Goal: Use online tool/utility: Utilize a website feature to perform a specific function

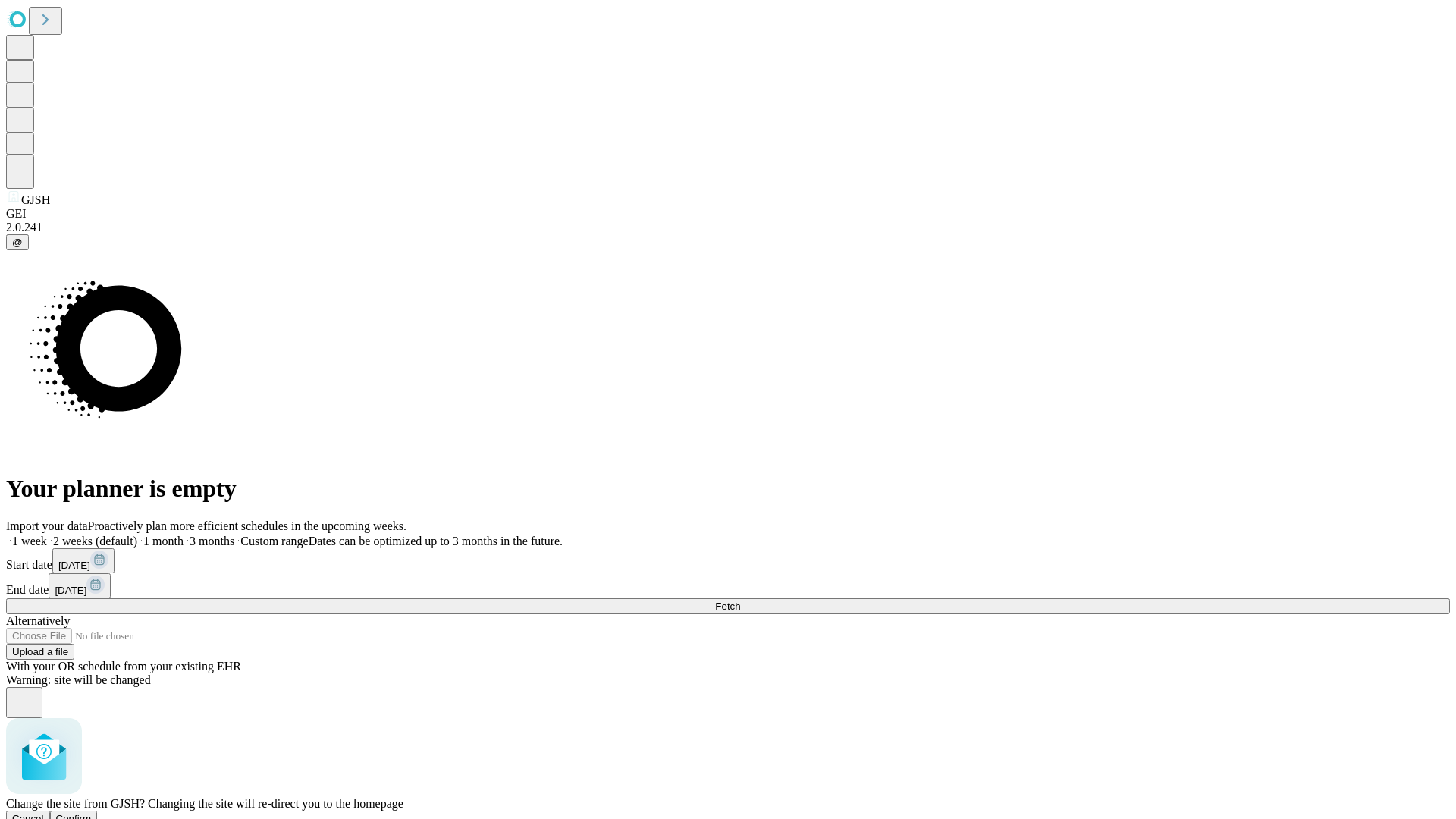
click at [92, 813] on span "Confirm" at bounding box center [74, 819] width 35 height 11
click at [184, 535] on label "1 month" at bounding box center [159, 541] width 46 height 13
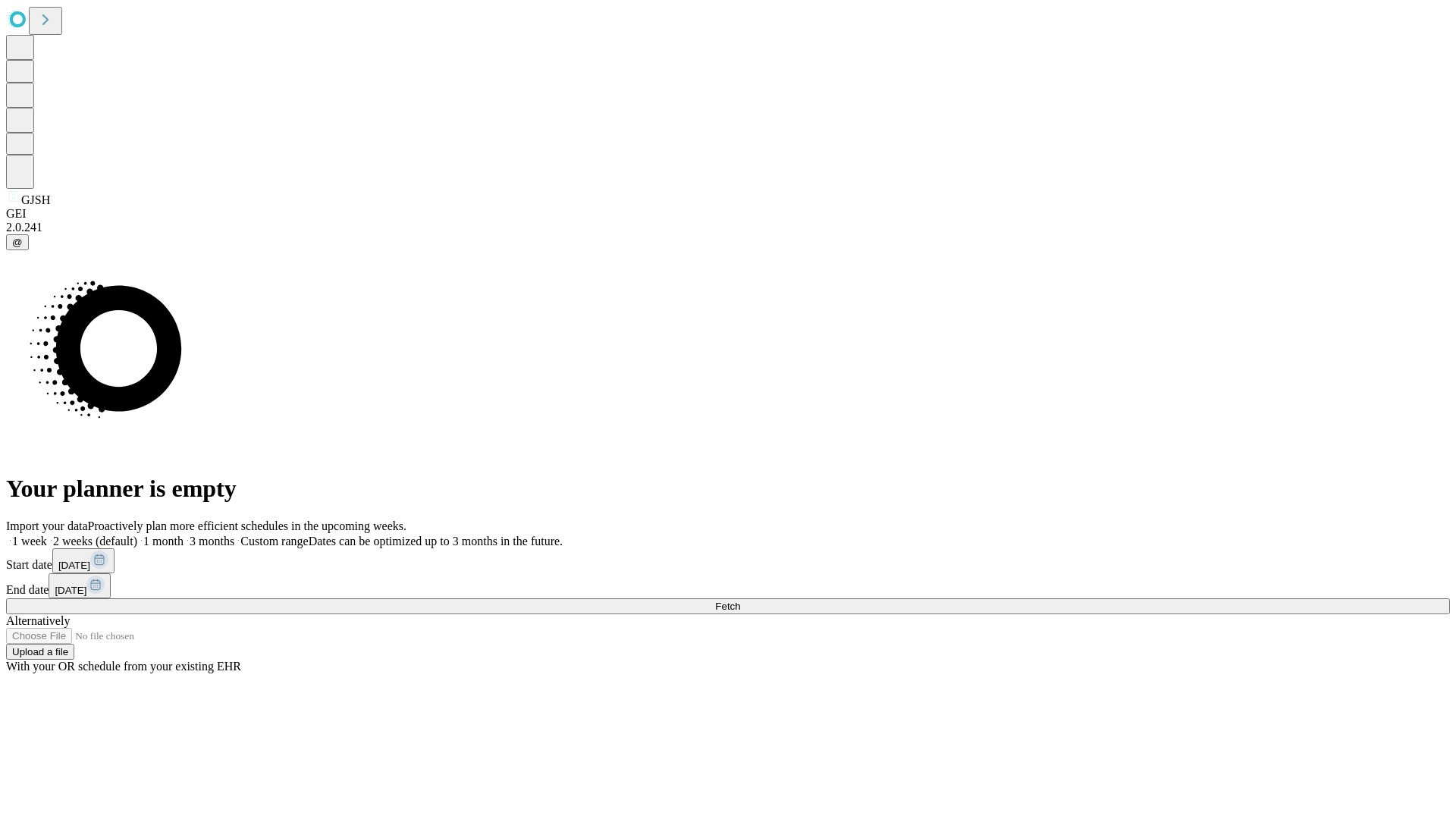
click at [740, 601] on span "Fetch" at bounding box center [727, 606] width 25 height 11
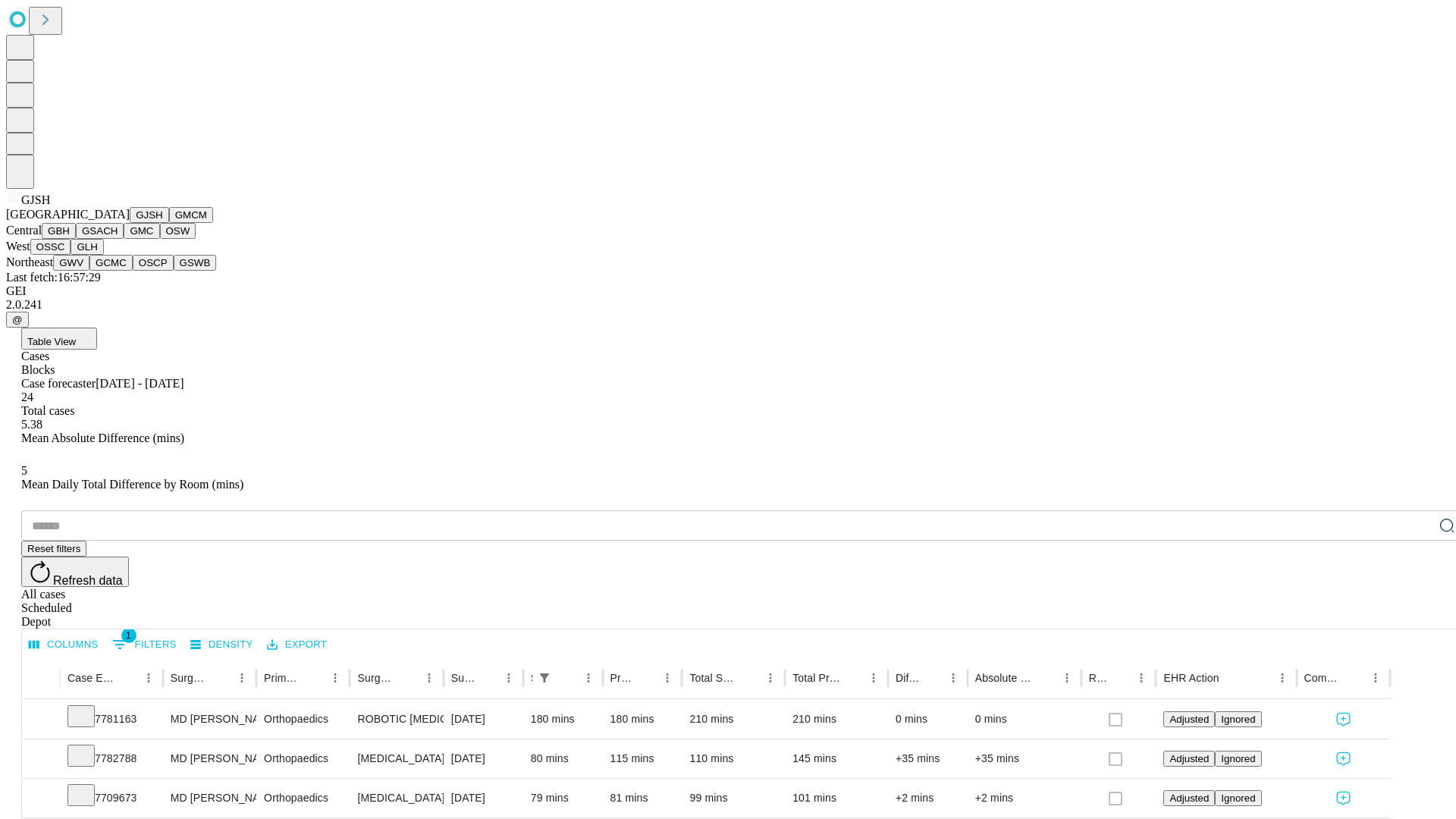
click at [169, 223] on button "GMCM" at bounding box center [191, 215] width 44 height 16
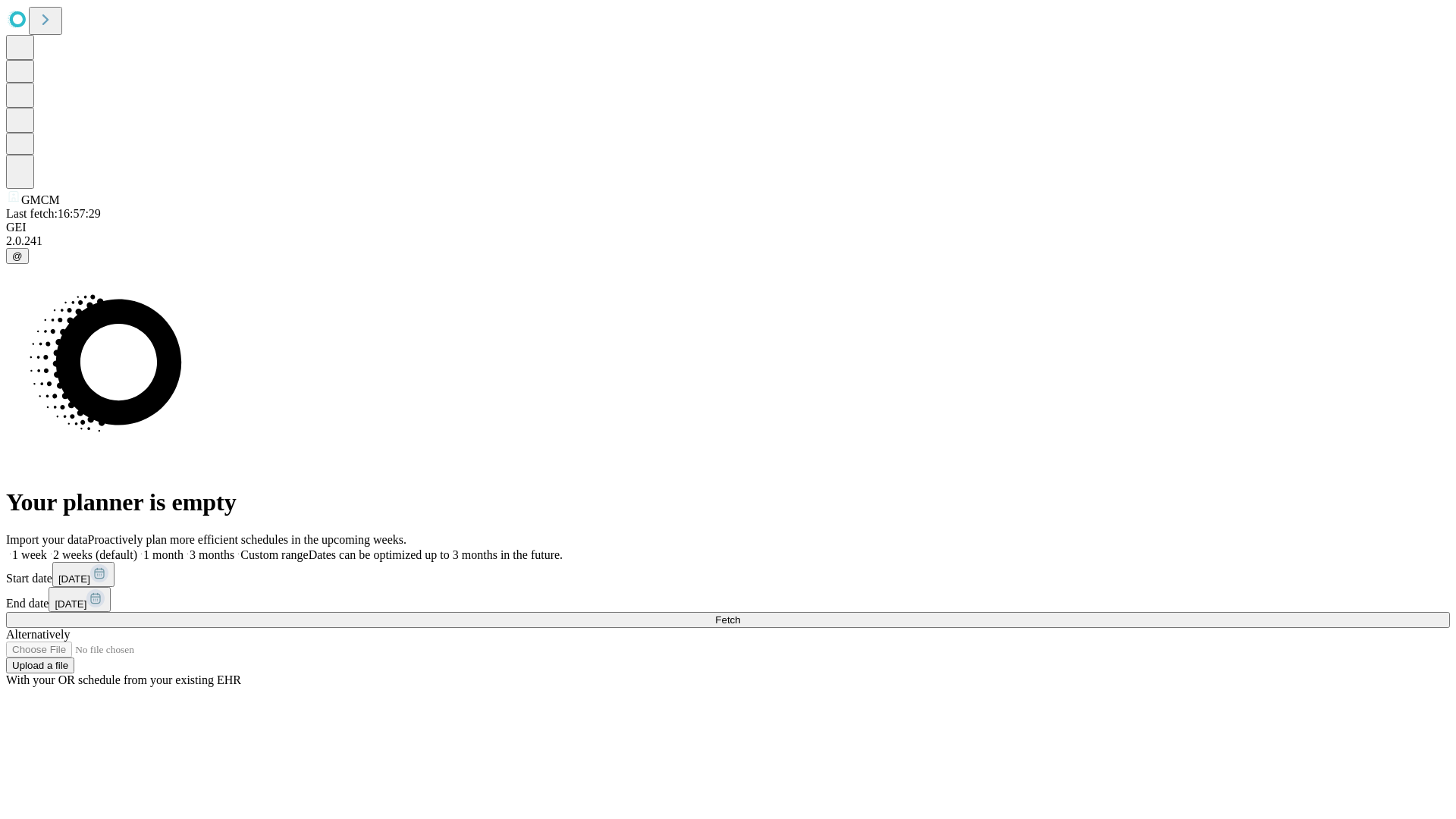
click at [184, 548] on label "1 month" at bounding box center [159, 555] width 46 height 13
click at [740, 614] on span "Fetch" at bounding box center [727, 620] width 25 height 11
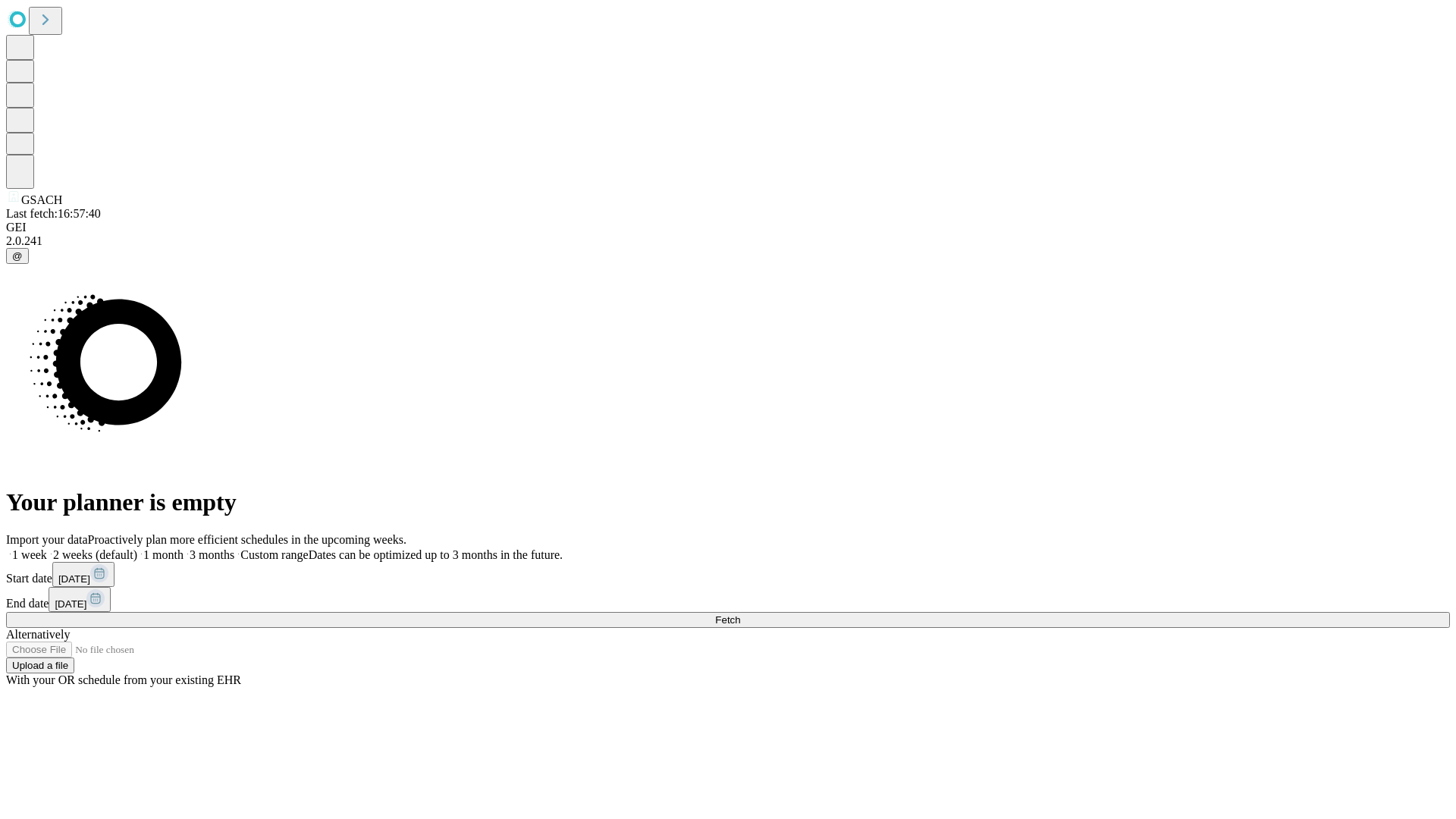
click at [184, 548] on label "1 month" at bounding box center [159, 555] width 46 height 13
click at [740, 614] on span "Fetch" at bounding box center [727, 620] width 25 height 11
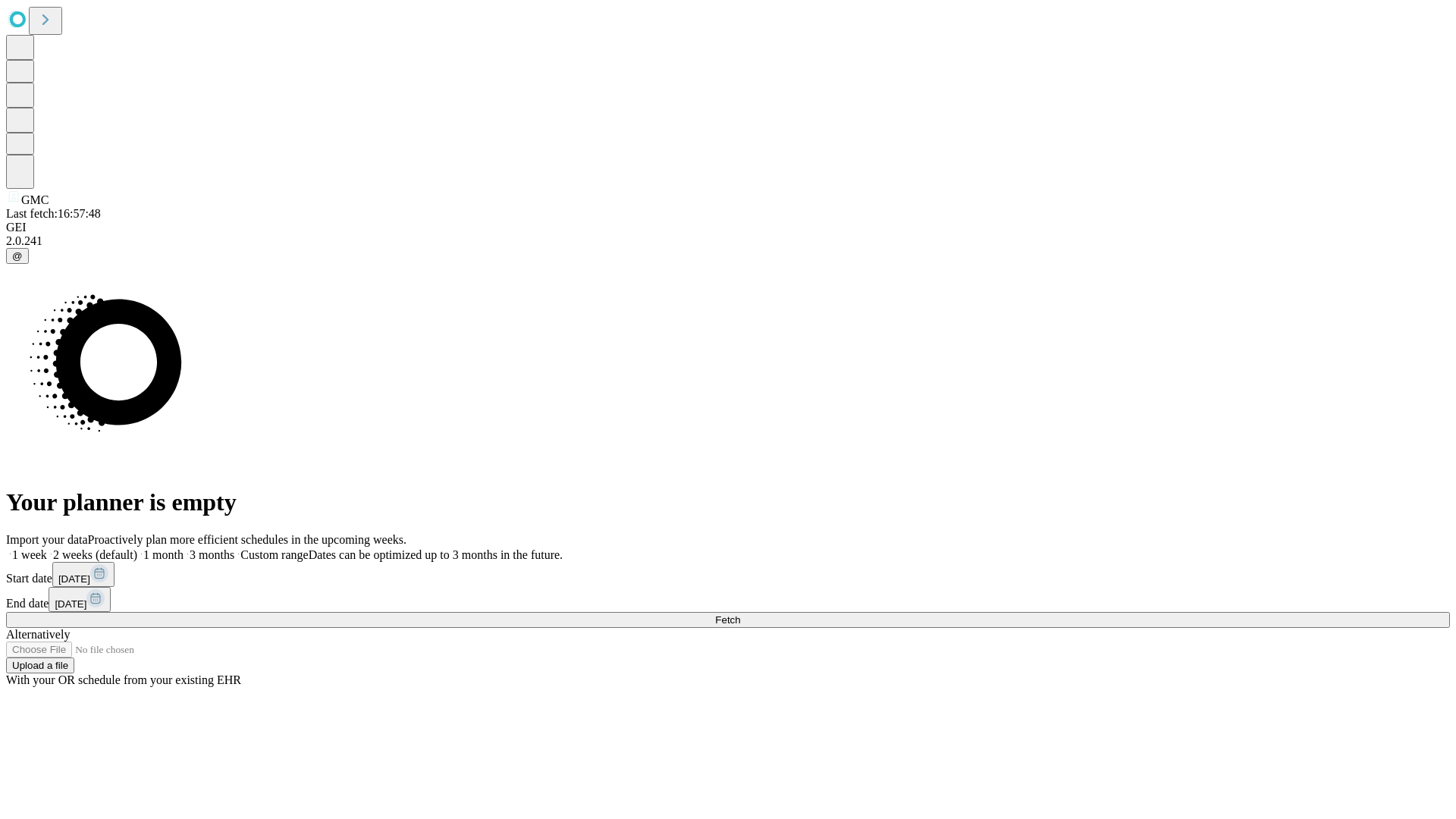
click at [184, 548] on label "1 month" at bounding box center [159, 555] width 46 height 13
click at [740, 614] on span "Fetch" at bounding box center [727, 620] width 25 height 11
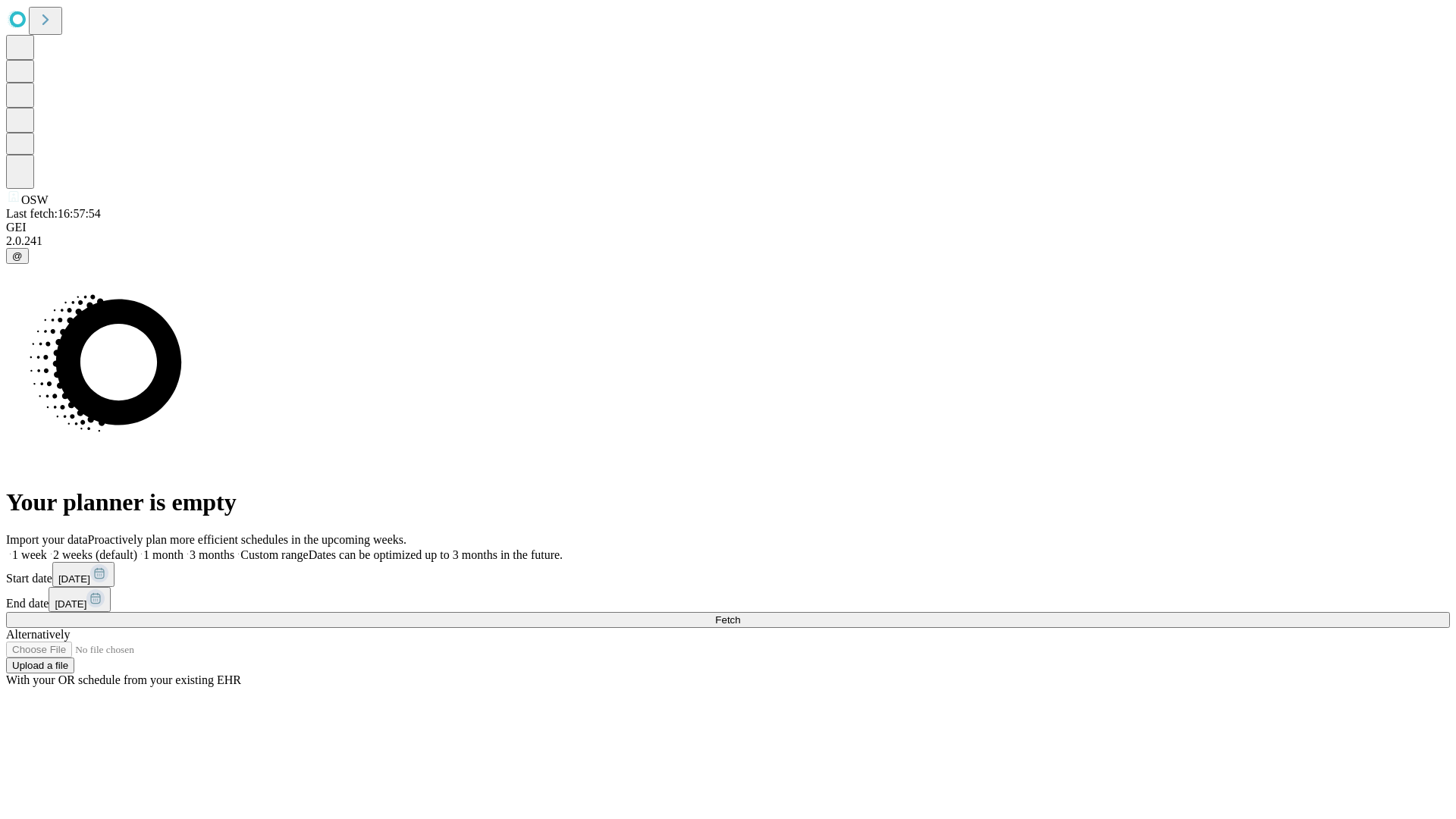
click at [184, 548] on label "1 month" at bounding box center [159, 555] width 46 height 13
click at [740, 614] on span "Fetch" at bounding box center [727, 620] width 25 height 11
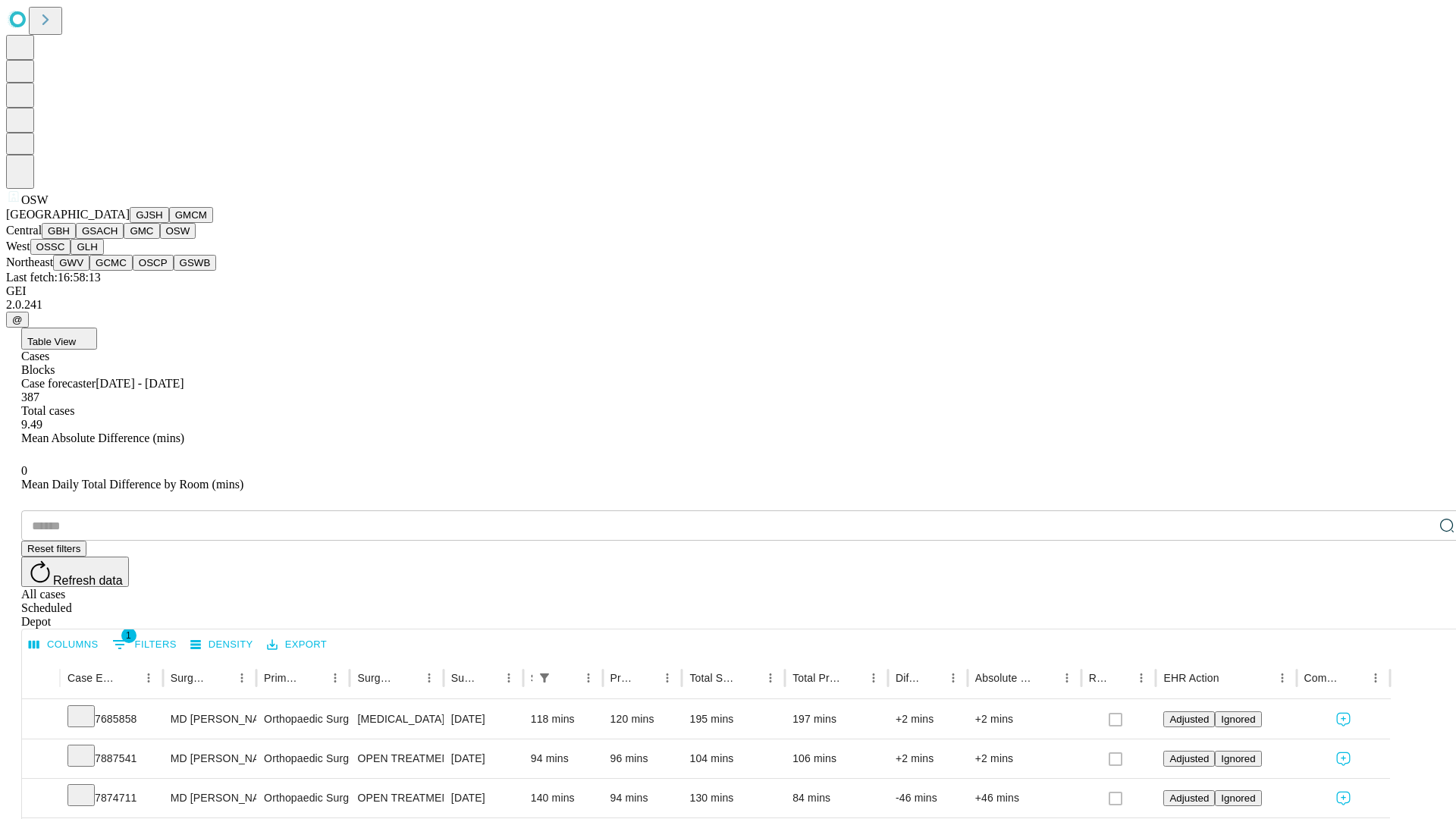
click at [72, 255] on button "OSSC" at bounding box center [51, 247] width 41 height 16
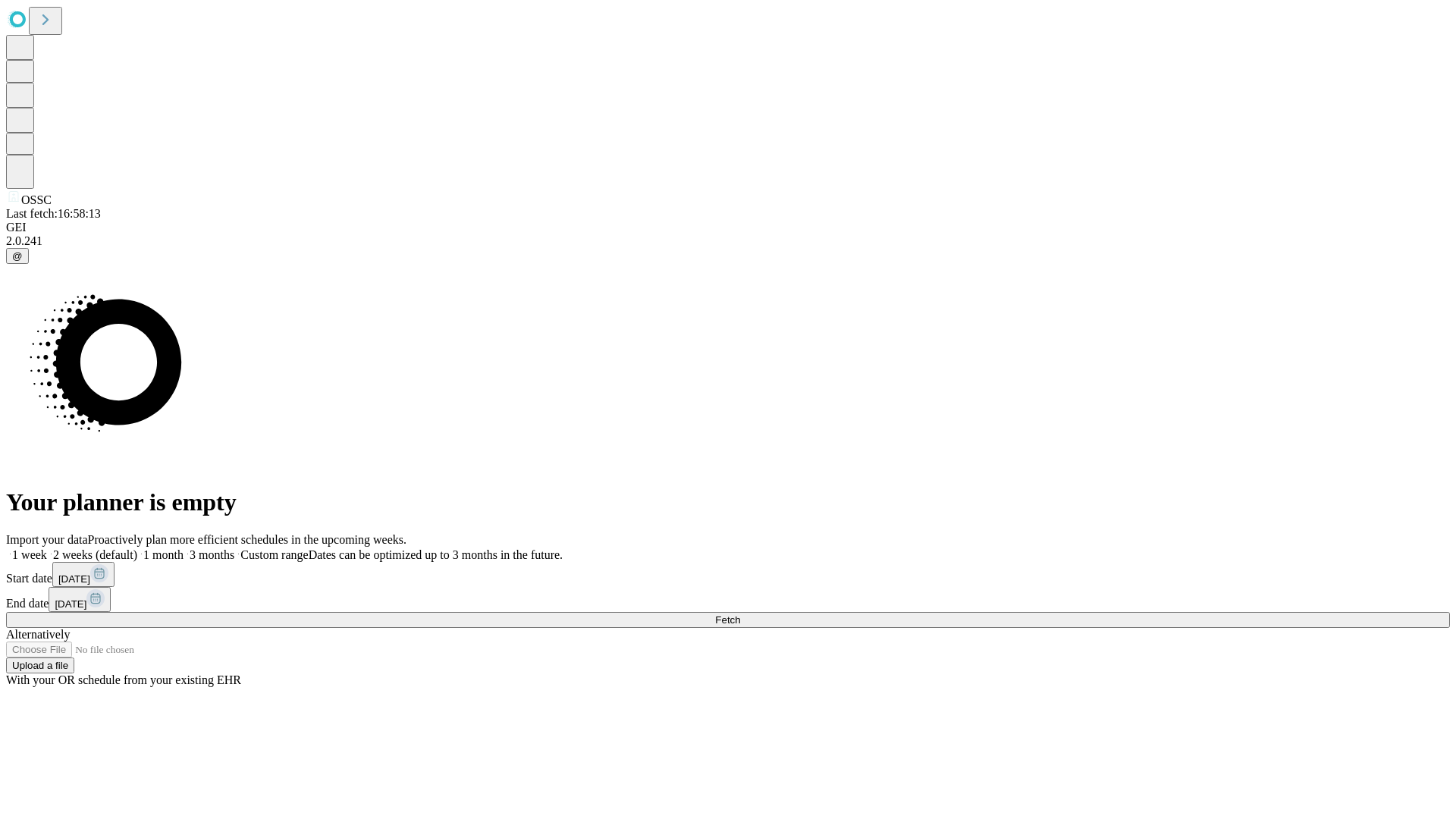
click at [184, 548] on label "1 month" at bounding box center [159, 555] width 46 height 13
click at [740, 614] on span "Fetch" at bounding box center [727, 620] width 25 height 11
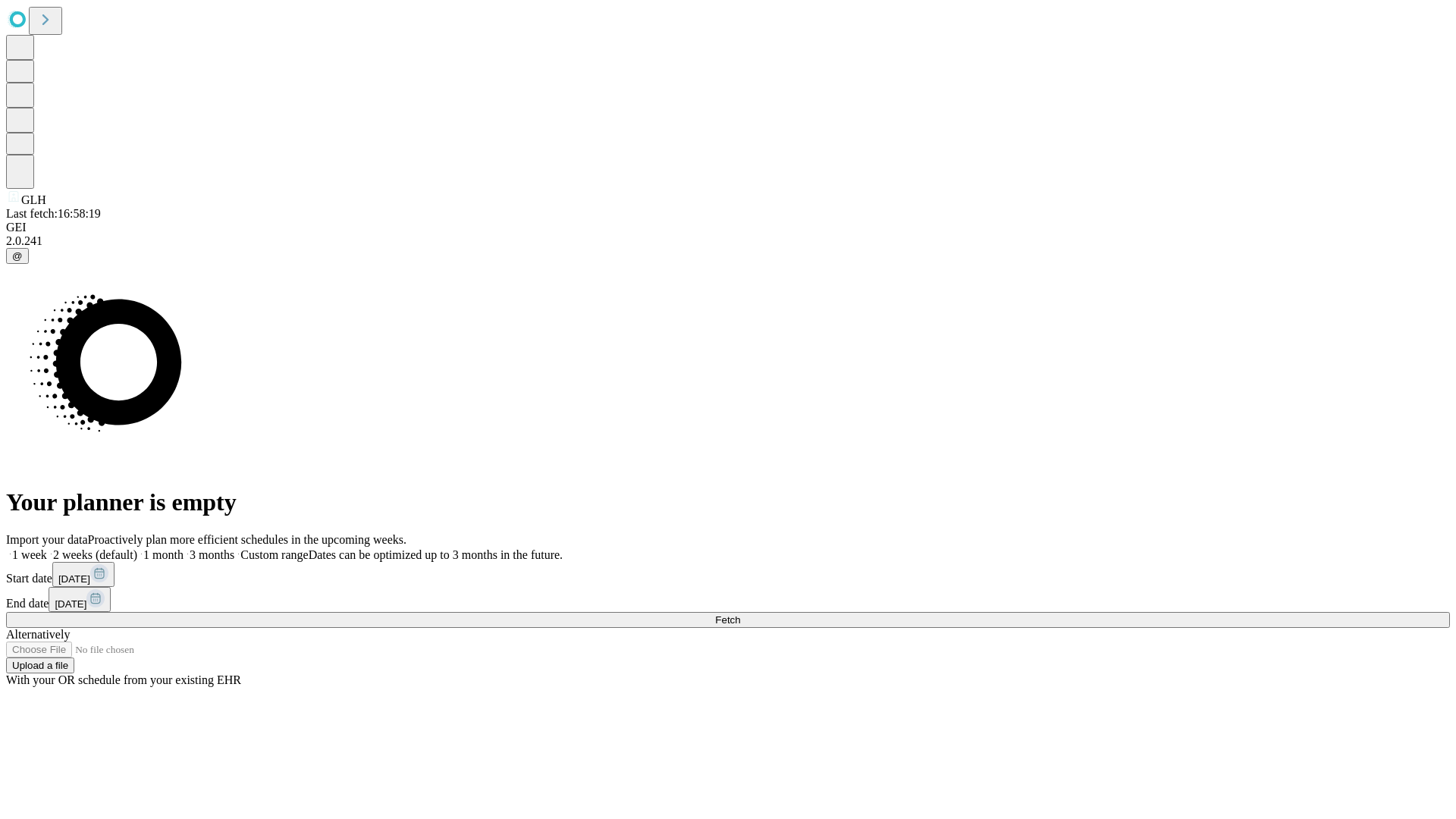
click at [184, 548] on label "1 month" at bounding box center [159, 555] width 46 height 13
click at [740, 614] on span "Fetch" at bounding box center [727, 620] width 25 height 11
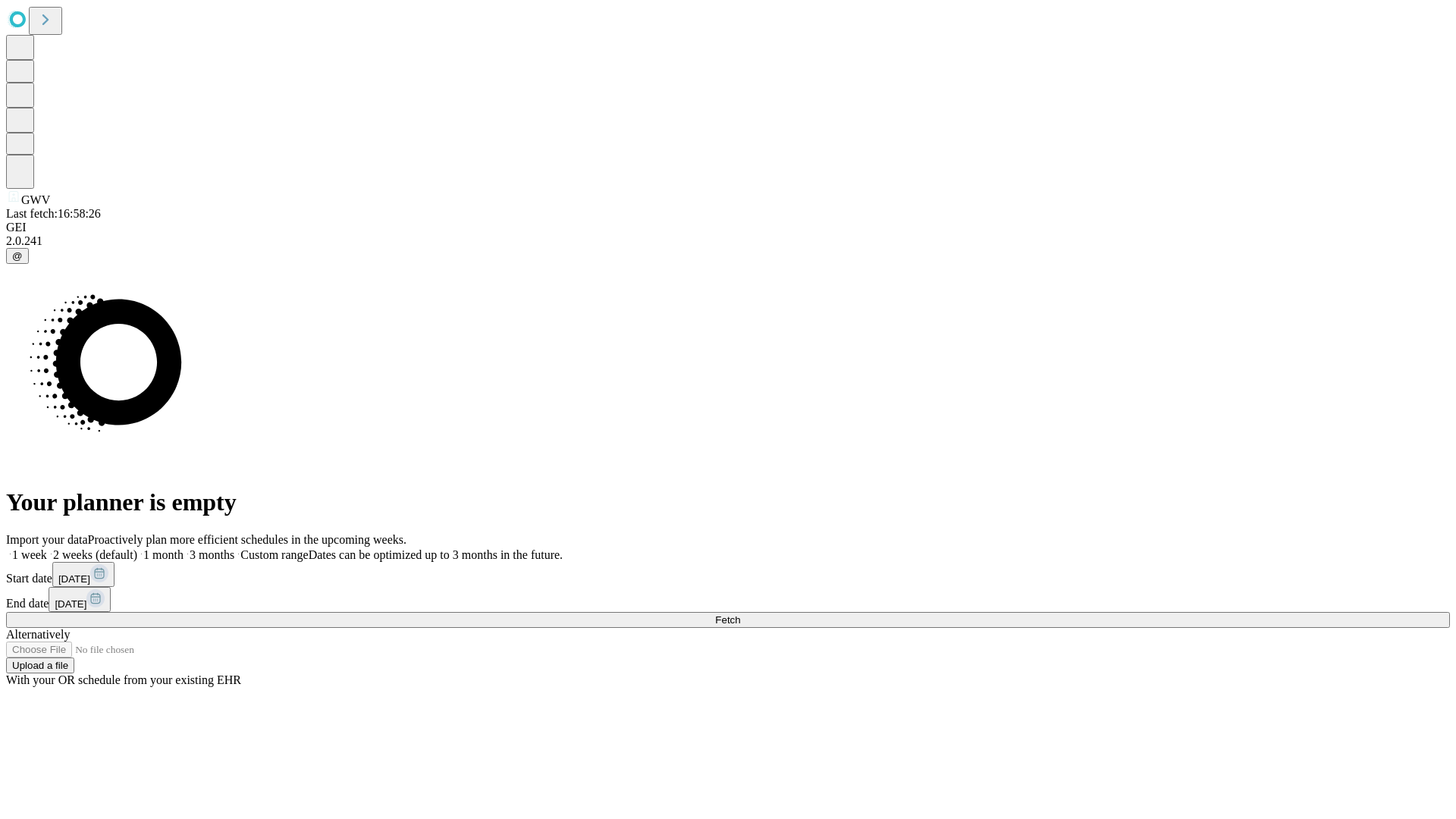
click at [184, 548] on label "1 month" at bounding box center [159, 555] width 46 height 13
click at [740, 614] on span "Fetch" at bounding box center [727, 620] width 25 height 11
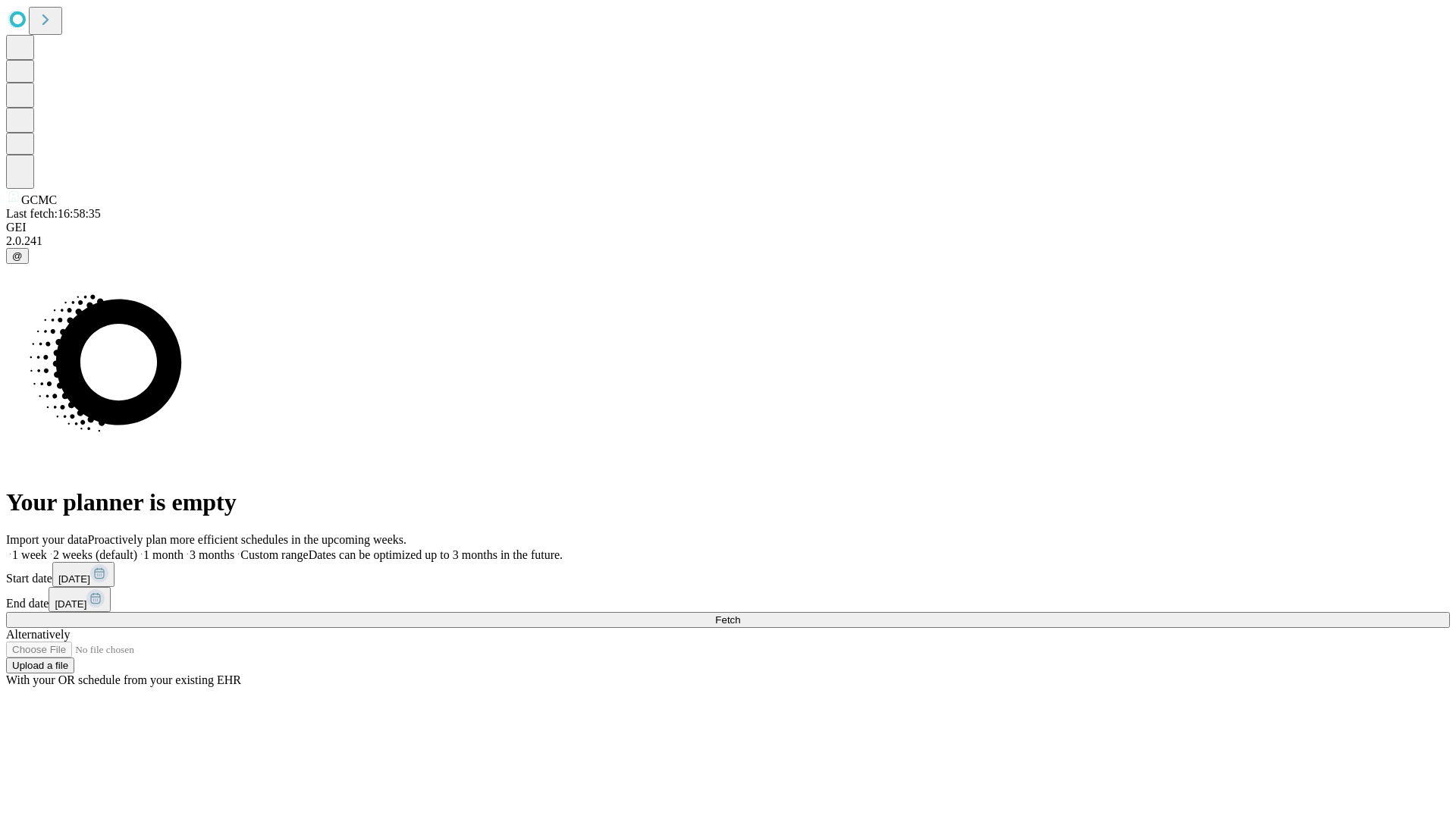
click at [184, 548] on label "1 month" at bounding box center [159, 555] width 46 height 13
click at [740, 614] on span "Fetch" at bounding box center [727, 620] width 25 height 11
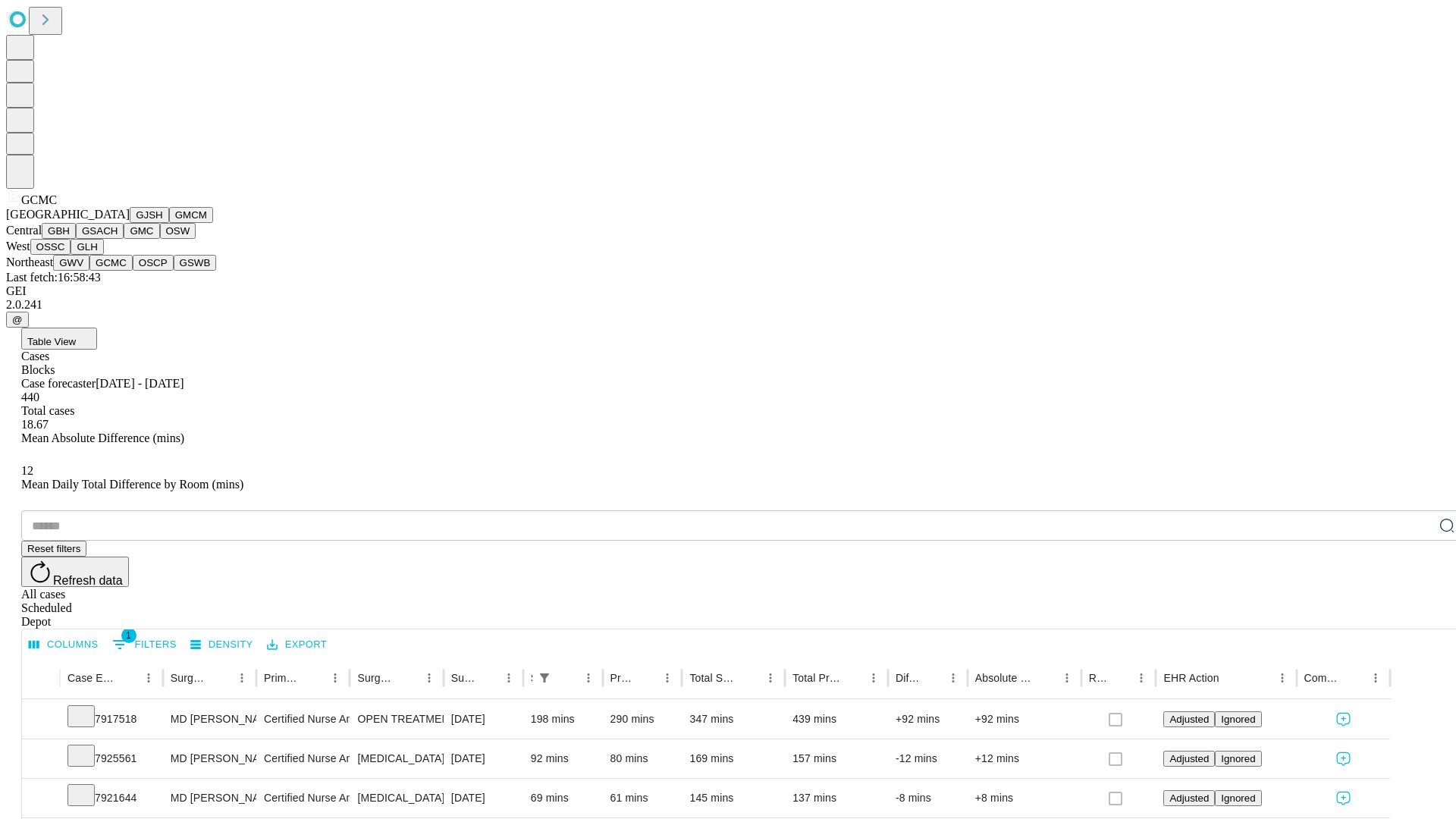
click at [133, 271] on button "OSCP" at bounding box center [153, 263] width 41 height 16
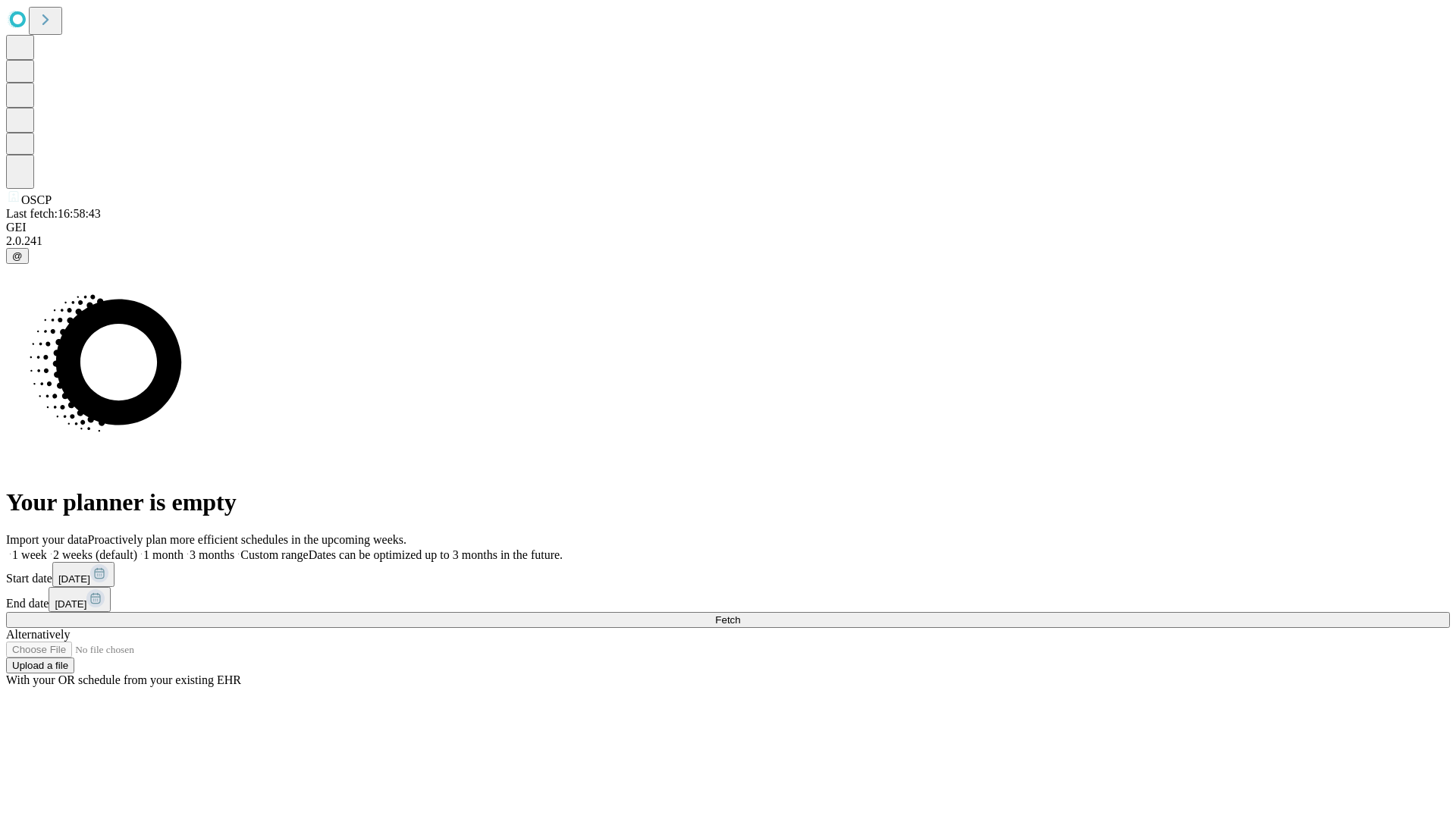
click at [184, 548] on label "1 month" at bounding box center [159, 555] width 46 height 13
click at [740, 614] on span "Fetch" at bounding box center [727, 620] width 25 height 11
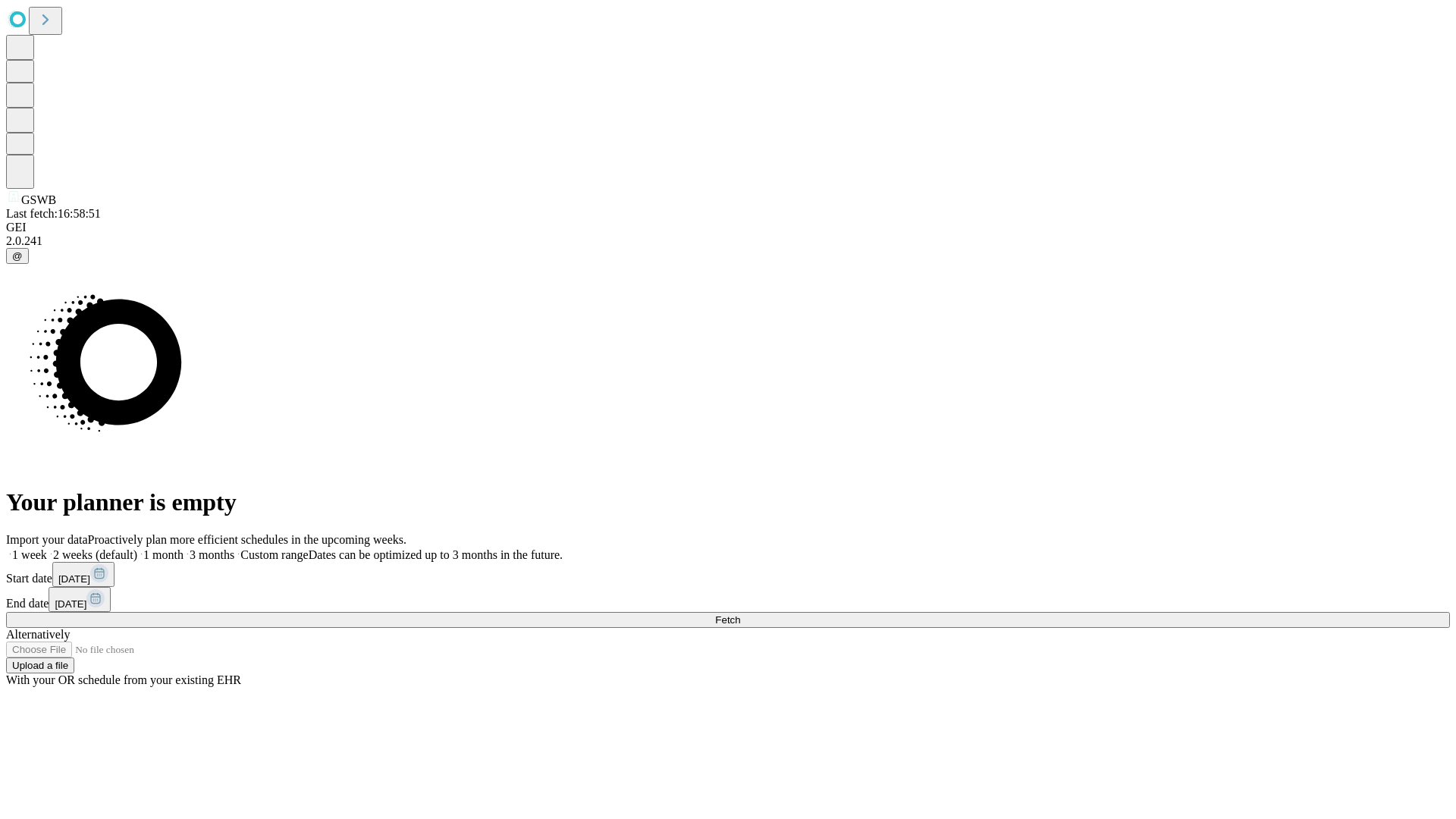
click at [184, 548] on label "1 month" at bounding box center [159, 555] width 46 height 13
click at [740, 614] on span "Fetch" at bounding box center [727, 620] width 25 height 11
